Goal: Task Accomplishment & Management: Complete application form

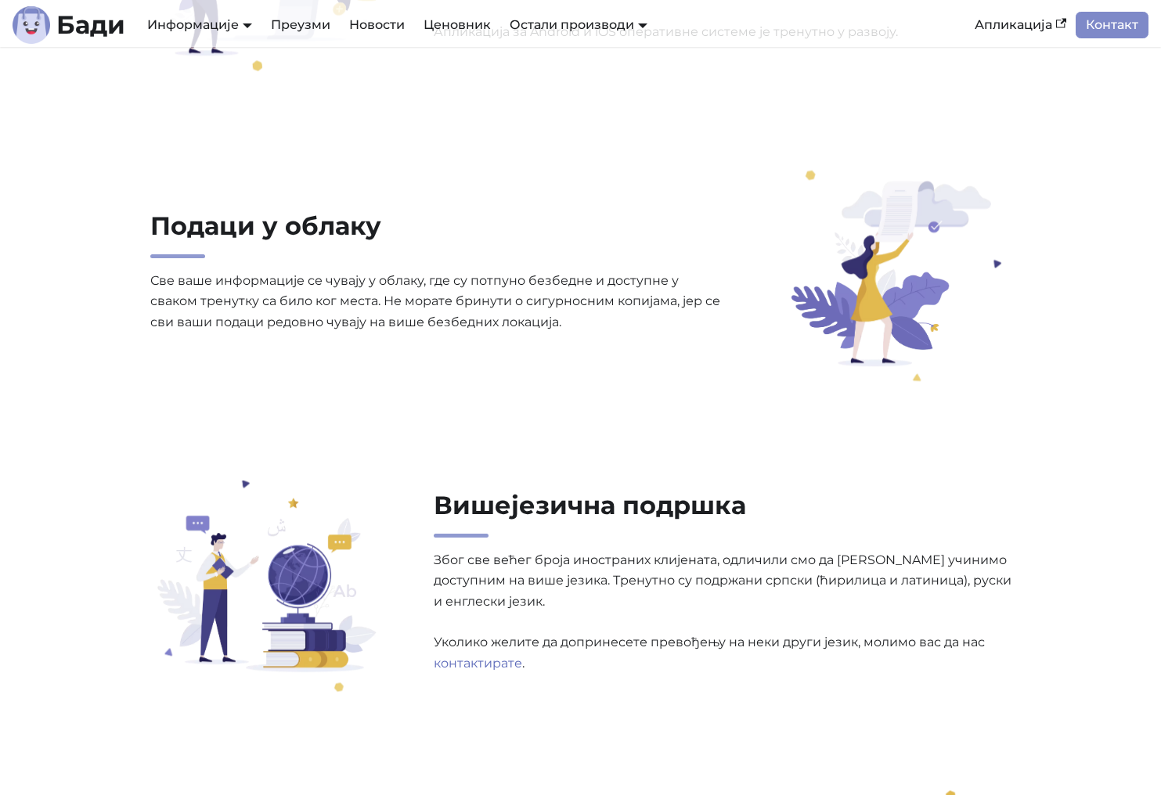
scroll to position [1843, 0]
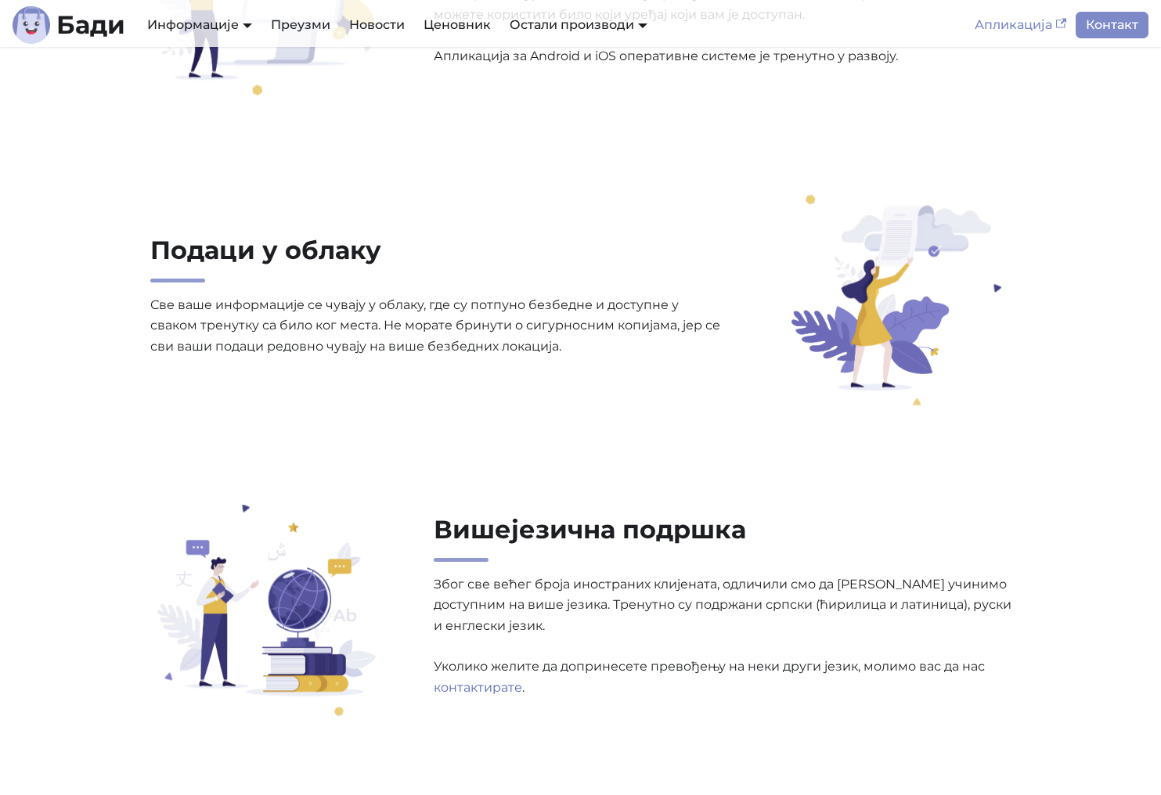
click at [993, 20] on link "Апликација" at bounding box center [1020, 25] width 110 height 27
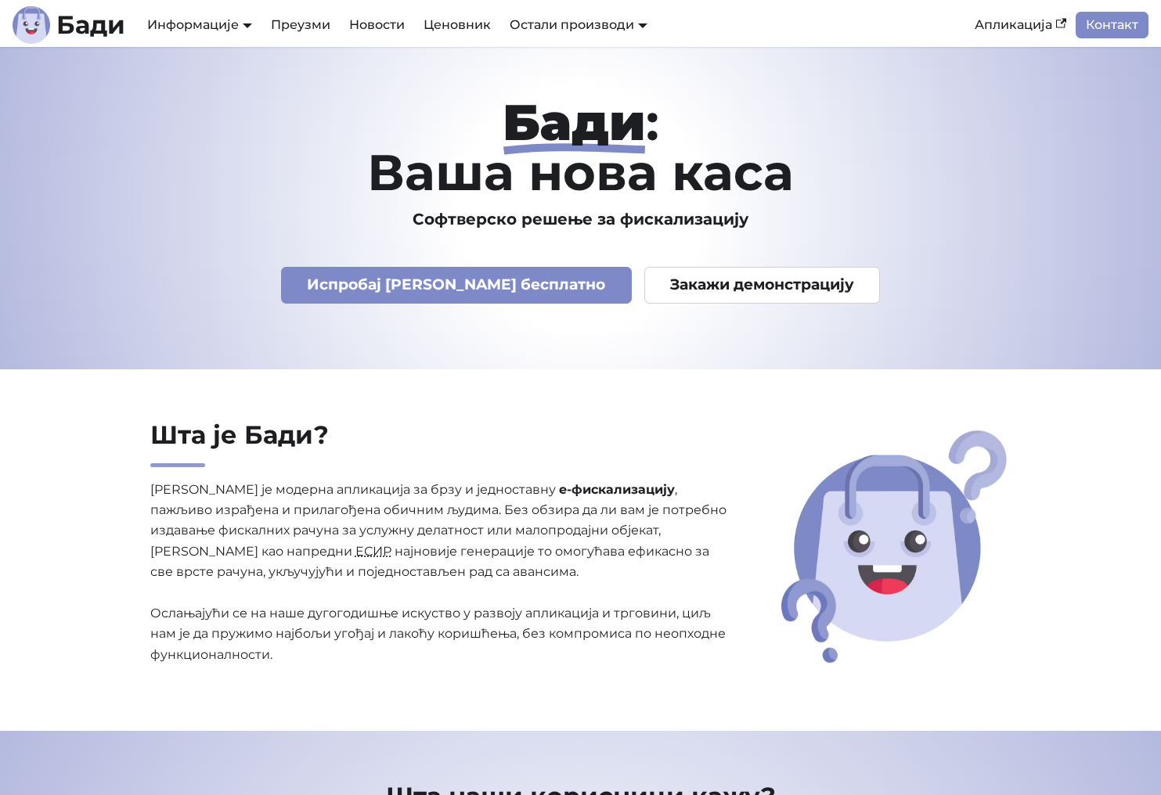
scroll to position [0, 0]
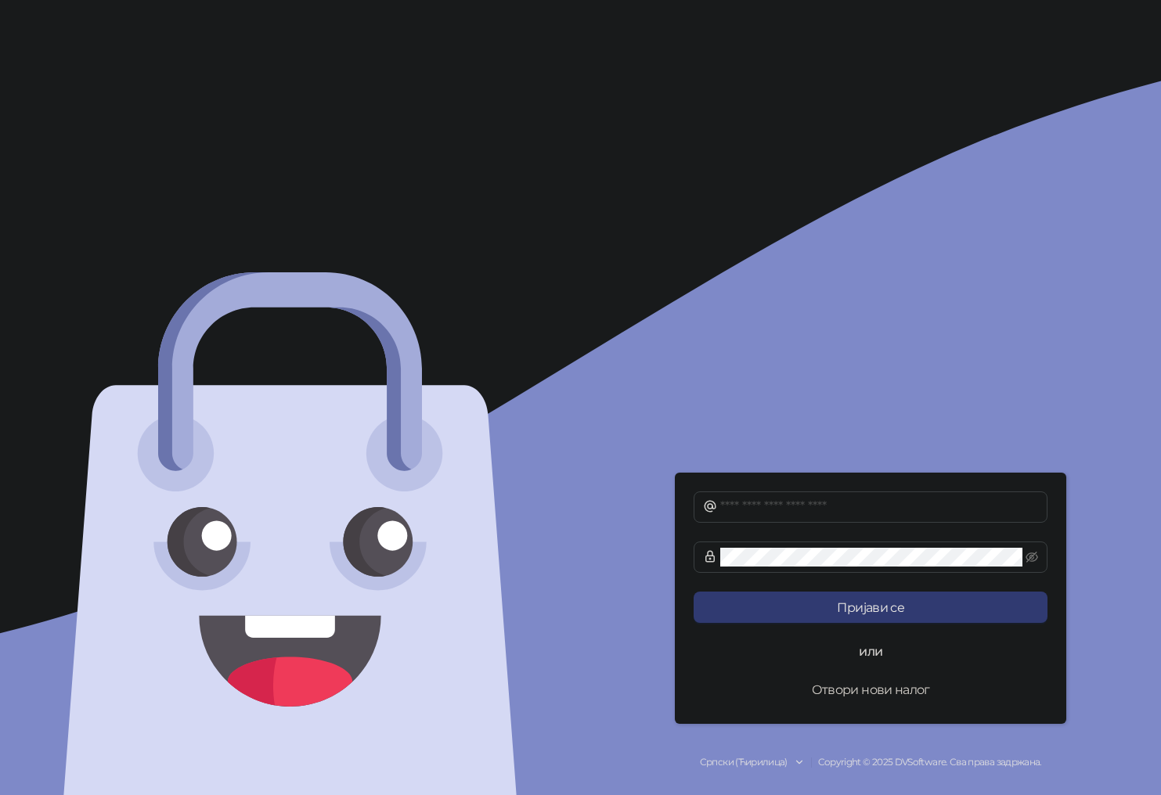
click at [881, 689] on button "Отвори нови налог" at bounding box center [870, 689] width 354 height 31
